Goal: Task Accomplishment & Management: Use online tool/utility

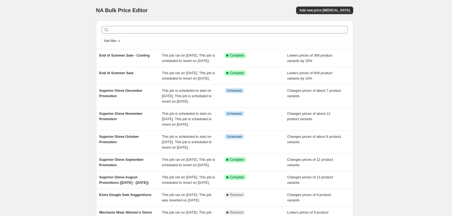
click at [236, 36] on div at bounding box center [224, 30] width 250 height 12
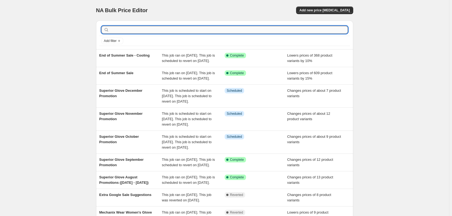
click at [236, 31] on input "text" at bounding box center [228, 30] width 237 height 8
paste input "S18TAFGFN"
type input "S18TAFGFN"
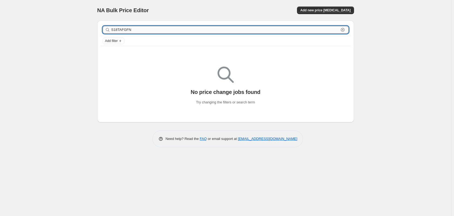
click at [247, 30] on input "S18TAFGFN" at bounding box center [225, 30] width 228 height 8
type input "S"
click at [391, 40] on div "NA Bulk Price Editor. This page is ready NA Bulk Price Editor Add new price [ME…" at bounding box center [225, 108] width 451 height 216
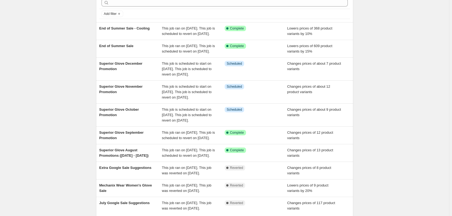
scroll to position [81, 0]
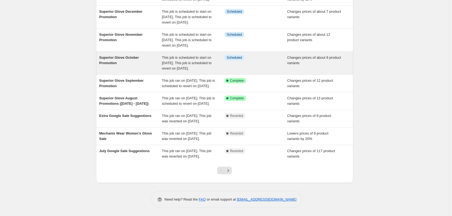
click at [134, 71] on div "Superior Glove October Promotion" at bounding box center [130, 63] width 63 height 16
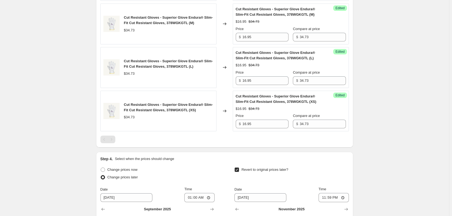
scroll to position [541, 0]
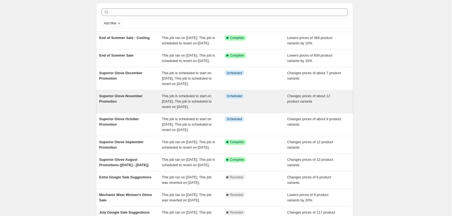
scroll to position [27, 0]
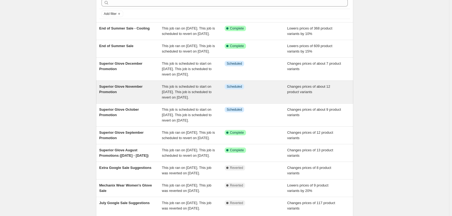
click at [137, 100] on div "Superior Glove November Promotion" at bounding box center [130, 92] width 63 height 16
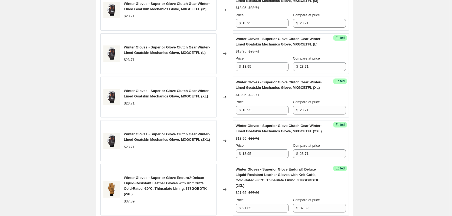
scroll to position [622, 0]
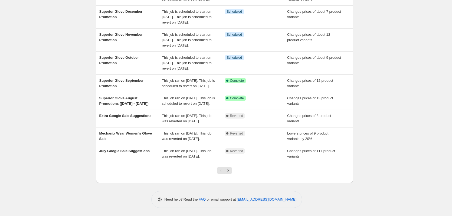
scroll to position [108, 0]
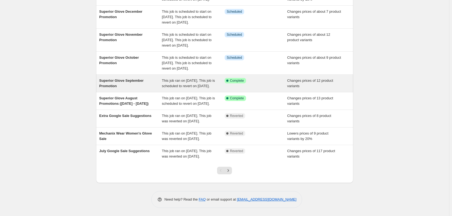
click at [151, 85] on div "Superior Glove September Promotion" at bounding box center [130, 83] width 63 height 11
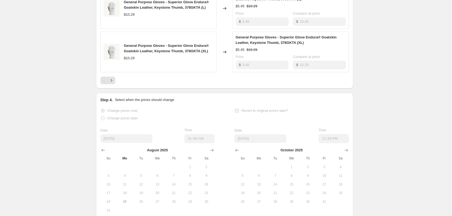
scroll to position [433, 0]
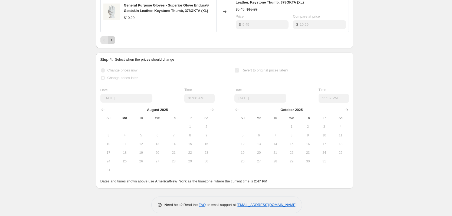
click at [114, 43] on icon "Next" at bounding box center [111, 39] width 5 height 5
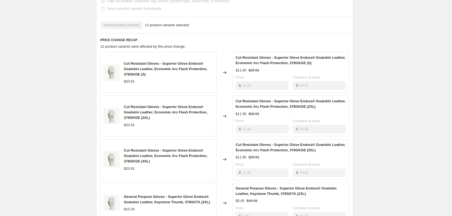
scroll to position [189, 0]
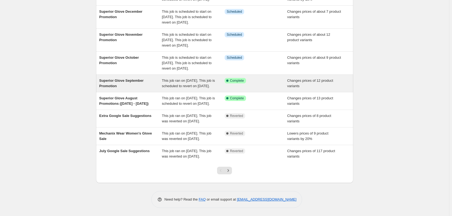
scroll to position [108, 0]
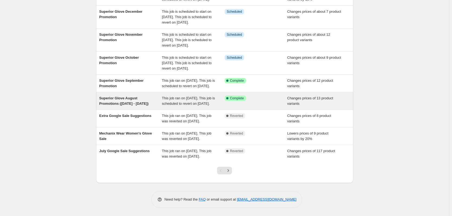
click at [135, 103] on span "Superior Glove August Promotions ([DATE] - [DATE])" at bounding box center [123, 100] width 49 height 9
